Goal: Navigation & Orientation: Find specific page/section

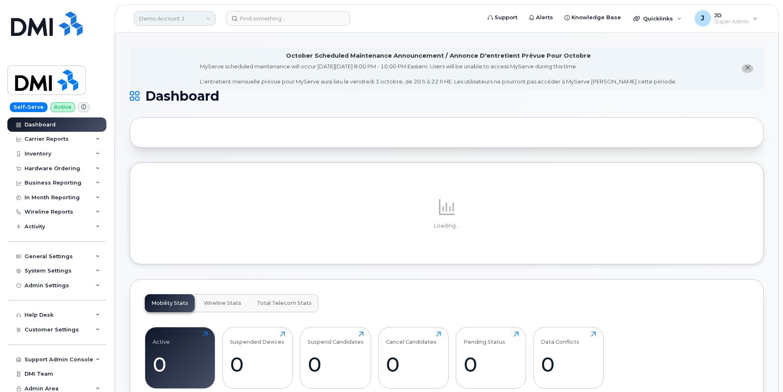
click at [204, 17] on link "Demo Account 1" at bounding box center [175, 18] width 82 height 15
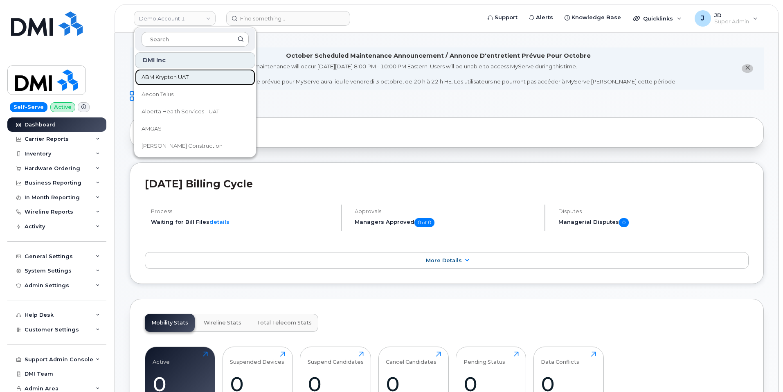
click at [183, 81] on span "ABM Krypton UAT" at bounding box center [165, 77] width 47 height 8
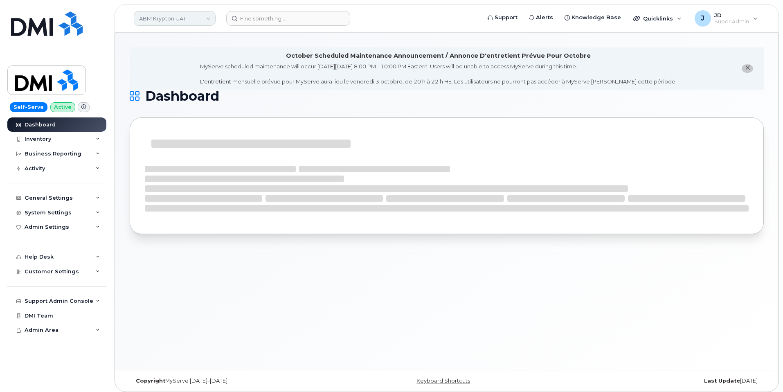
click at [182, 20] on link "ABM Krypton UAT" at bounding box center [175, 18] width 82 height 15
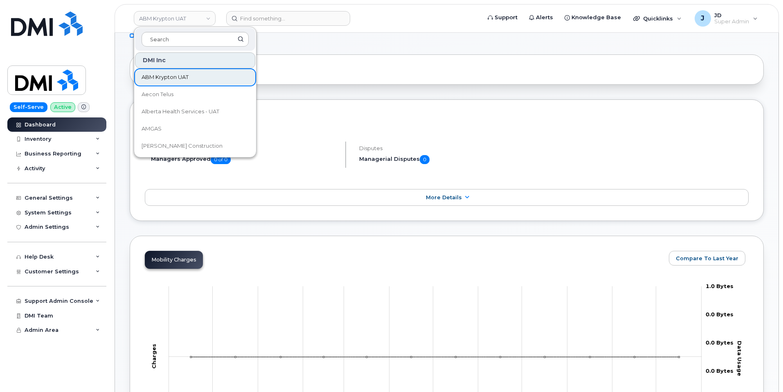
scroll to position [61, 0]
click at [187, 79] on span "ABM Krypton UAT" at bounding box center [165, 77] width 47 height 8
